Goal: Task Accomplishment & Management: Use online tool/utility

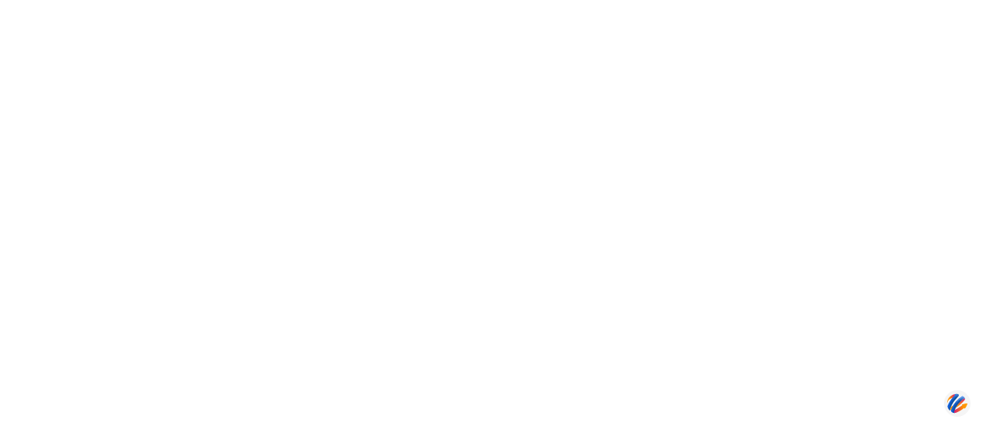
drag, startPoint x: 0, startPoint y: 0, endPoint x: 980, endPoint y: 83, distance: 983.0
click at [980, 6] on html "Move widget" at bounding box center [497, 3] width 994 height 6
